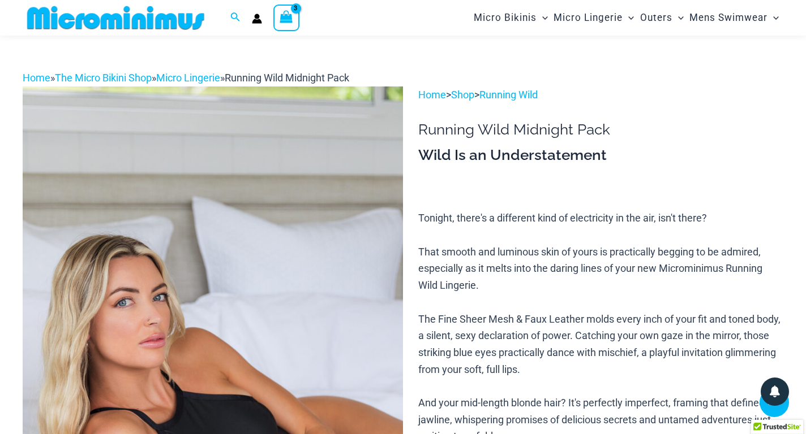
scroll to position [143, 0]
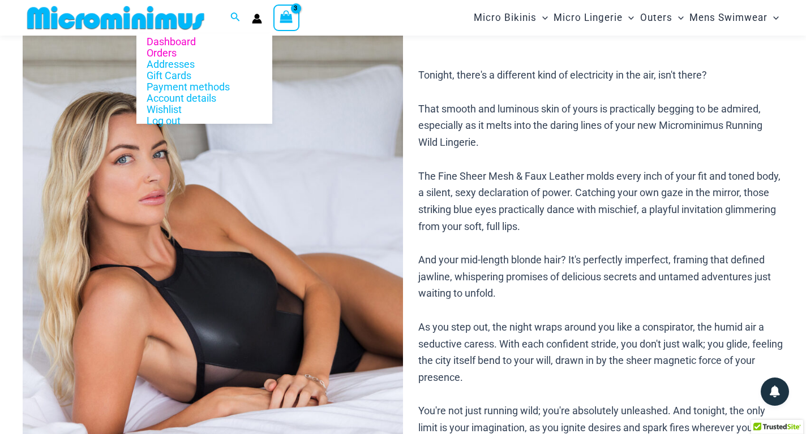
click at [169, 53] on link "Orders" at bounding box center [204, 53] width 136 height 11
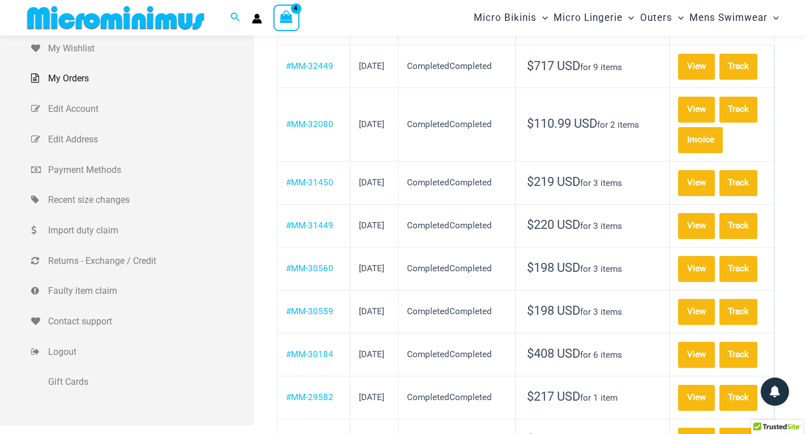
scroll to position [160, 0]
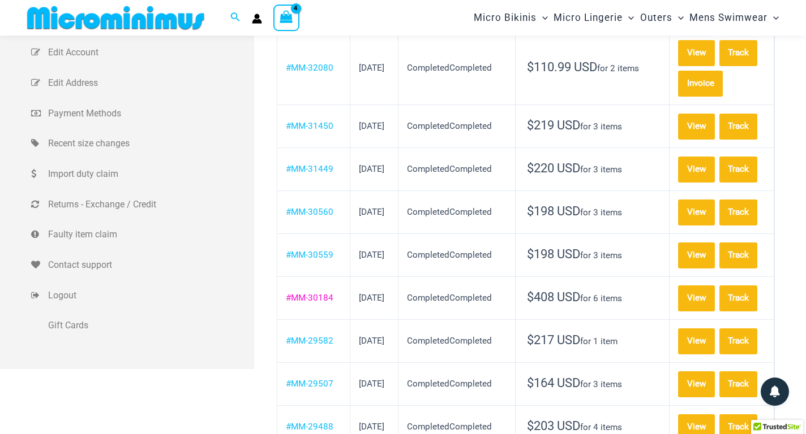
click at [296, 303] on link "#MM-30184" at bounding box center [310, 298] width 48 height 10
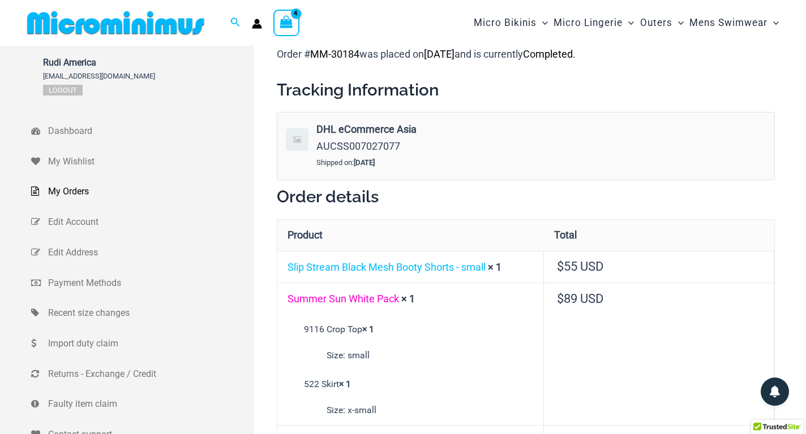
click at [374, 296] on link "Summer Sun White Pack" at bounding box center [342, 299] width 111 height 12
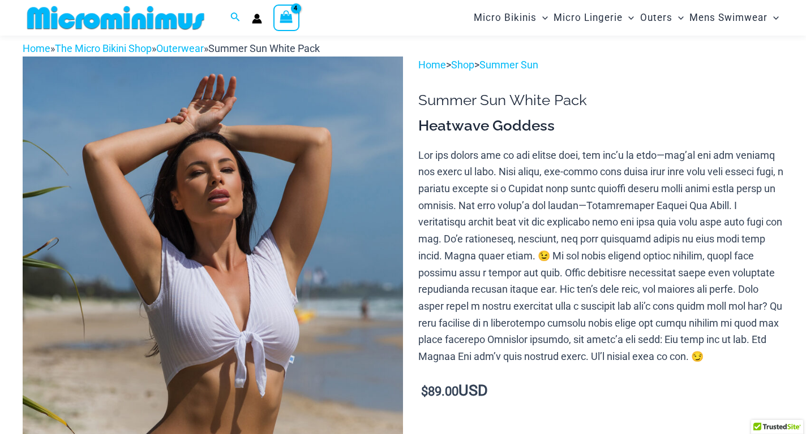
scroll to position [113, 0]
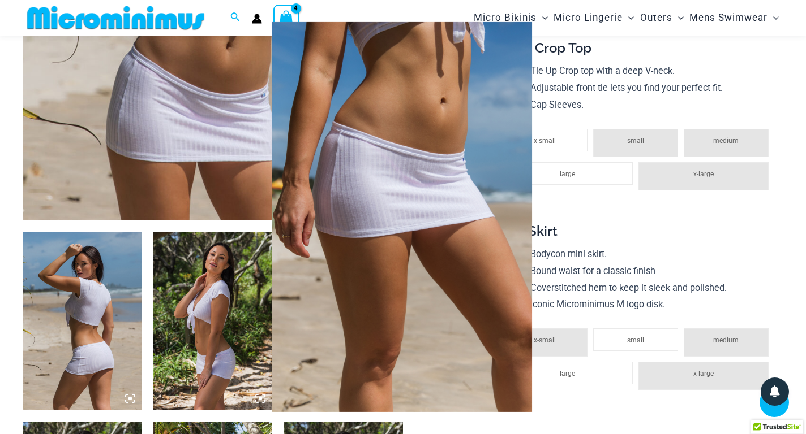
scroll to position [266, 0]
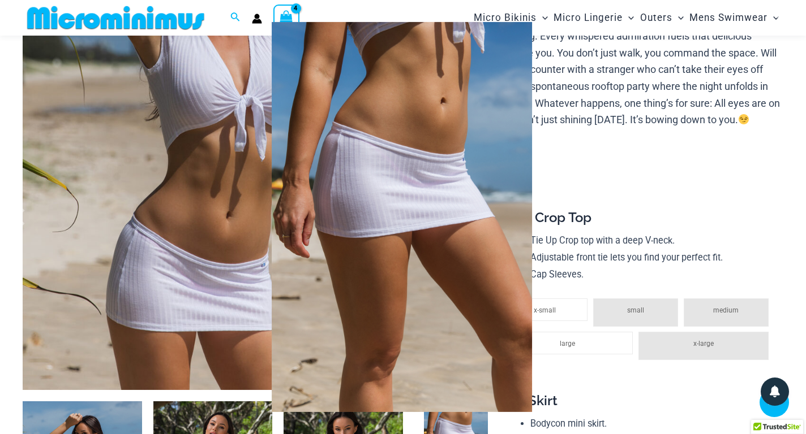
click at [608, 182] on div at bounding box center [403, 217] width 806 height 434
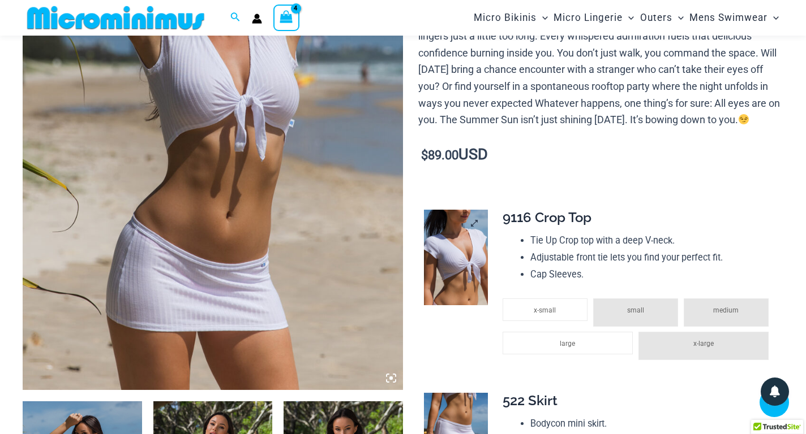
click at [471, 283] on img at bounding box center [456, 258] width 64 height 96
